Goal: Find specific fact: Find specific fact

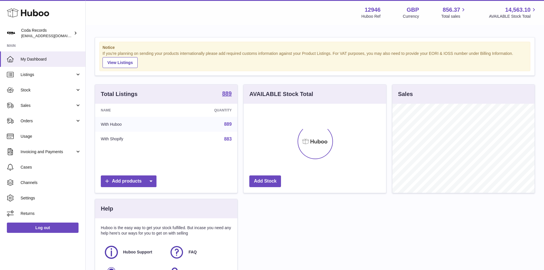
scroll to position [89, 142]
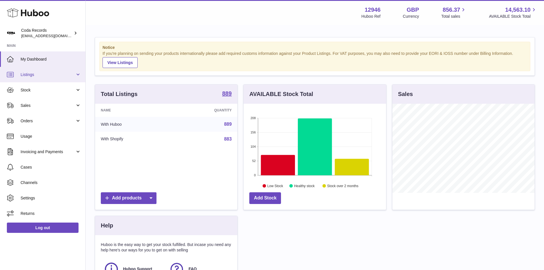
click at [32, 76] on span "Listings" at bounding box center [48, 74] width 55 height 5
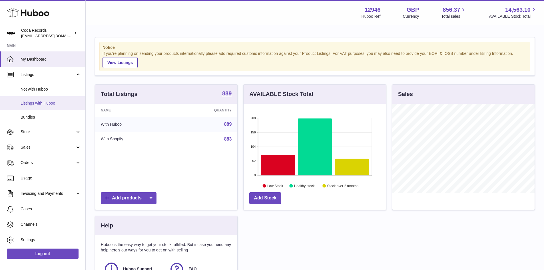
click at [34, 101] on span "Listings with Huboo" at bounding box center [51, 102] width 61 height 5
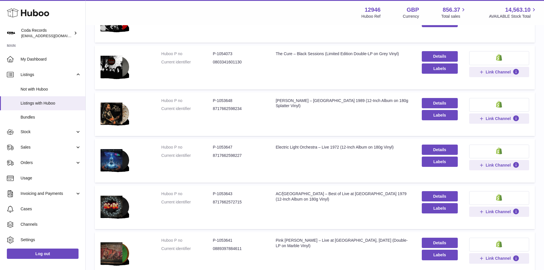
scroll to position [357, 0]
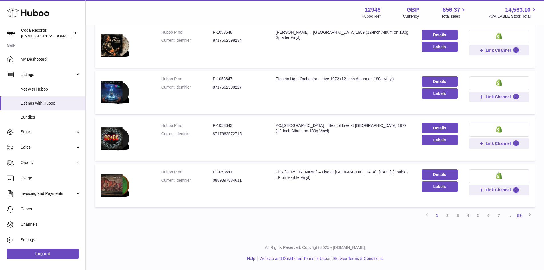
click at [516, 213] on link "89" at bounding box center [519, 215] width 10 height 10
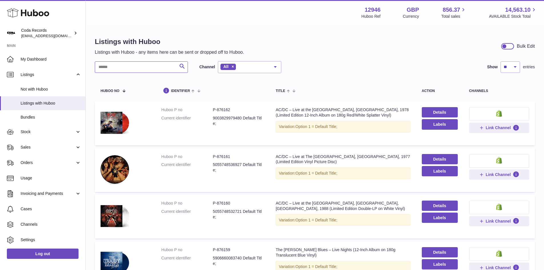
click at [107, 69] on input "text" at bounding box center [141, 66] width 93 height 11
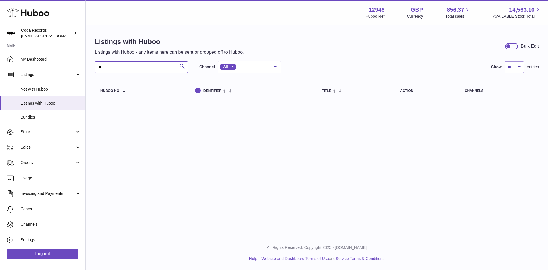
type input "*"
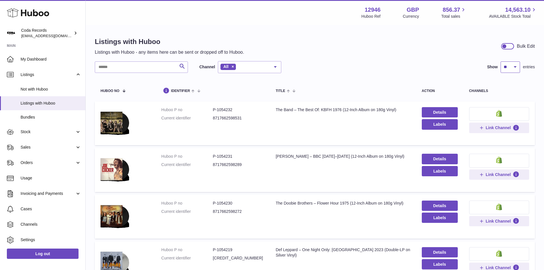
click at [512, 67] on select "** ** ** ***" at bounding box center [509, 66] width 19 height 11
select select "***"
click at [500, 61] on select "** ** ** ***" at bounding box center [509, 66] width 19 height 11
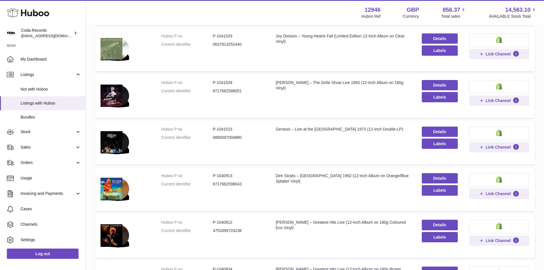
scroll to position [4551, 0]
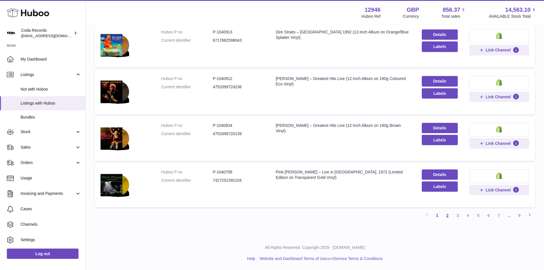
click at [449, 217] on link "2" at bounding box center [447, 215] width 10 height 10
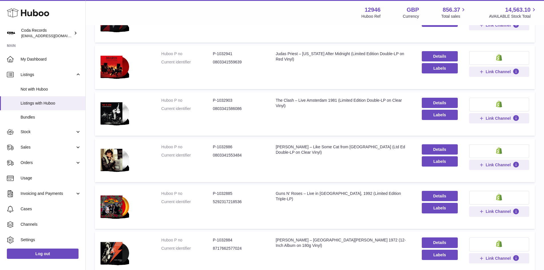
scroll to position [4551, 0]
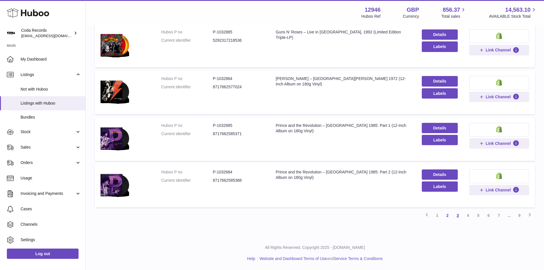
click at [455, 214] on link "3" at bounding box center [457, 215] width 10 height 10
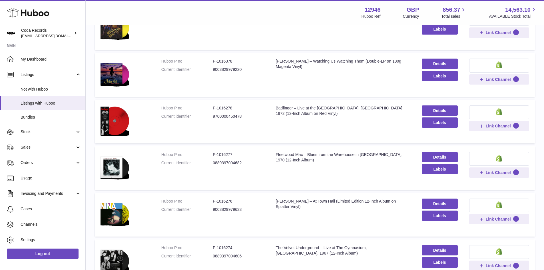
scroll to position [4551, 0]
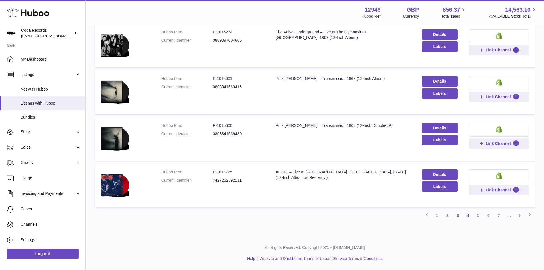
click at [467, 218] on link "4" at bounding box center [468, 215] width 10 height 10
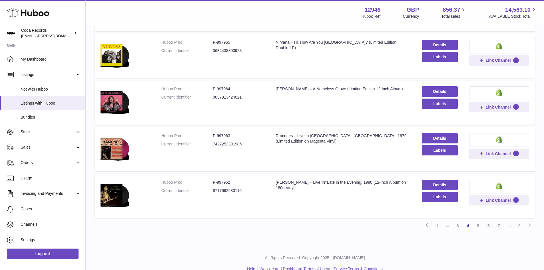
scroll to position [4551, 0]
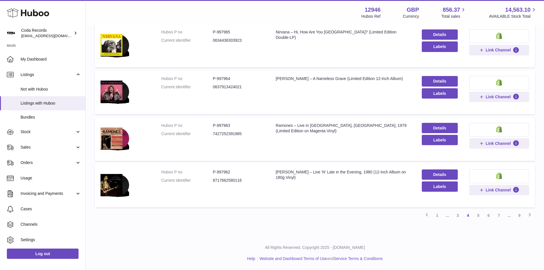
click at [476, 214] on link "5" at bounding box center [478, 215] width 10 height 10
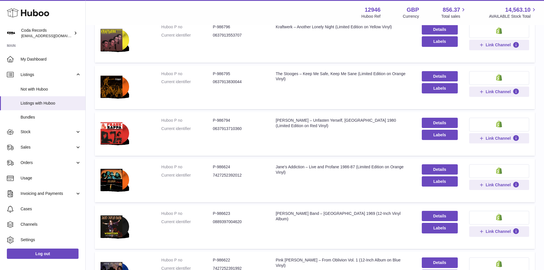
scroll to position [4551, 0]
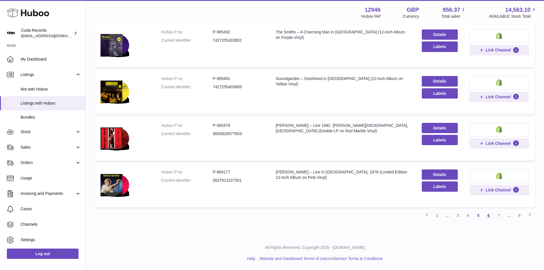
click at [484, 216] on link "6" at bounding box center [488, 215] width 10 height 10
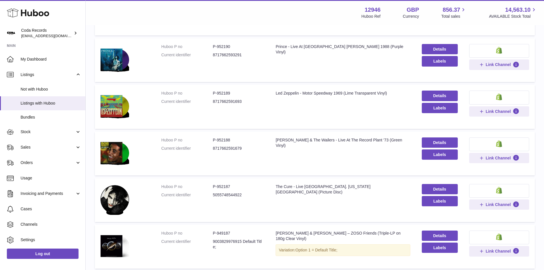
scroll to position [4551, 0]
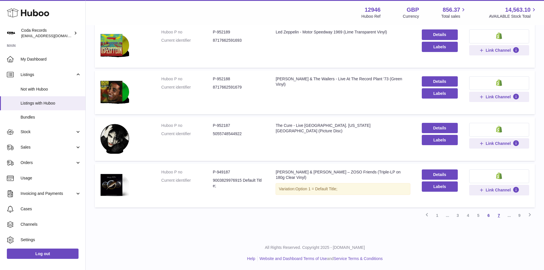
click at [500, 215] on link "7" at bounding box center [499, 215] width 10 height 10
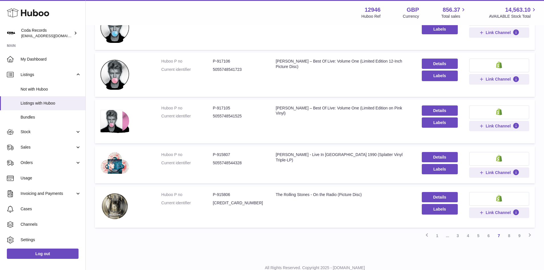
scroll to position [4447, 0]
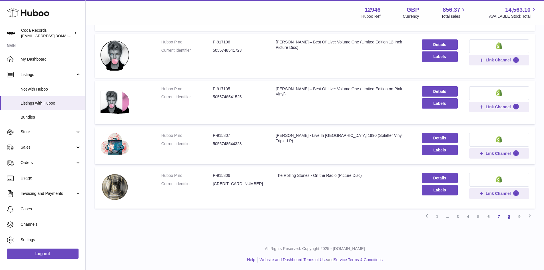
click at [507, 218] on link "8" at bounding box center [509, 216] width 10 height 10
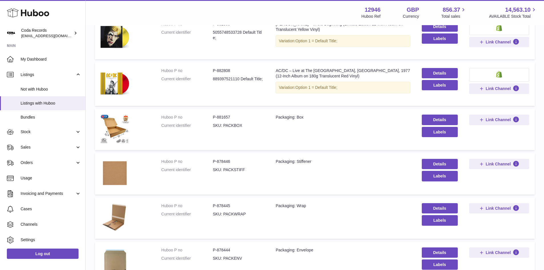
scroll to position [4051, 0]
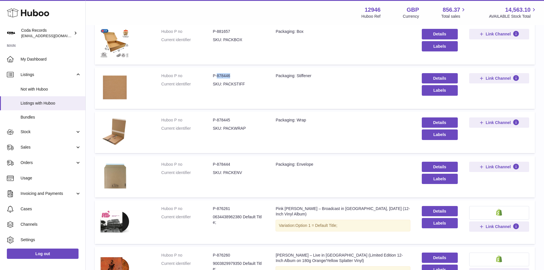
drag, startPoint x: 240, startPoint y: 75, endPoint x: 217, endPoint y: 76, distance: 22.9
click at [217, 76] on dd "P-878446" at bounding box center [238, 75] width 51 height 5
copy dd "878446"
drag, startPoint x: 240, startPoint y: 122, endPoint x: 216, endPoint y: 122, distance: 23.7
click at [216, 122] on dd "P-878445" at bounding box center [238, 119] width 51 height 5
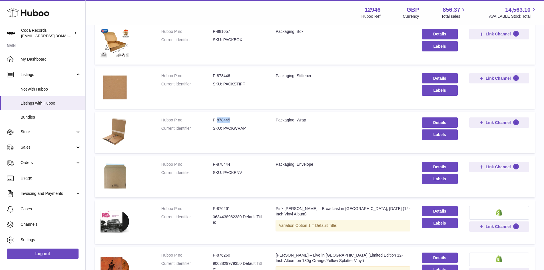
copy dd "878445"
drag, startPoint x: 229, startPoint y: 166, endPoint x: 216, endPoint y: 166, distance: 13.2
click at [216, 166] on dd "P-878444" at bounding box center [238, 164] width 51 height 5
copy dd "878444"
